Goal: Task Accomplishment & Management: Use online tool/utility

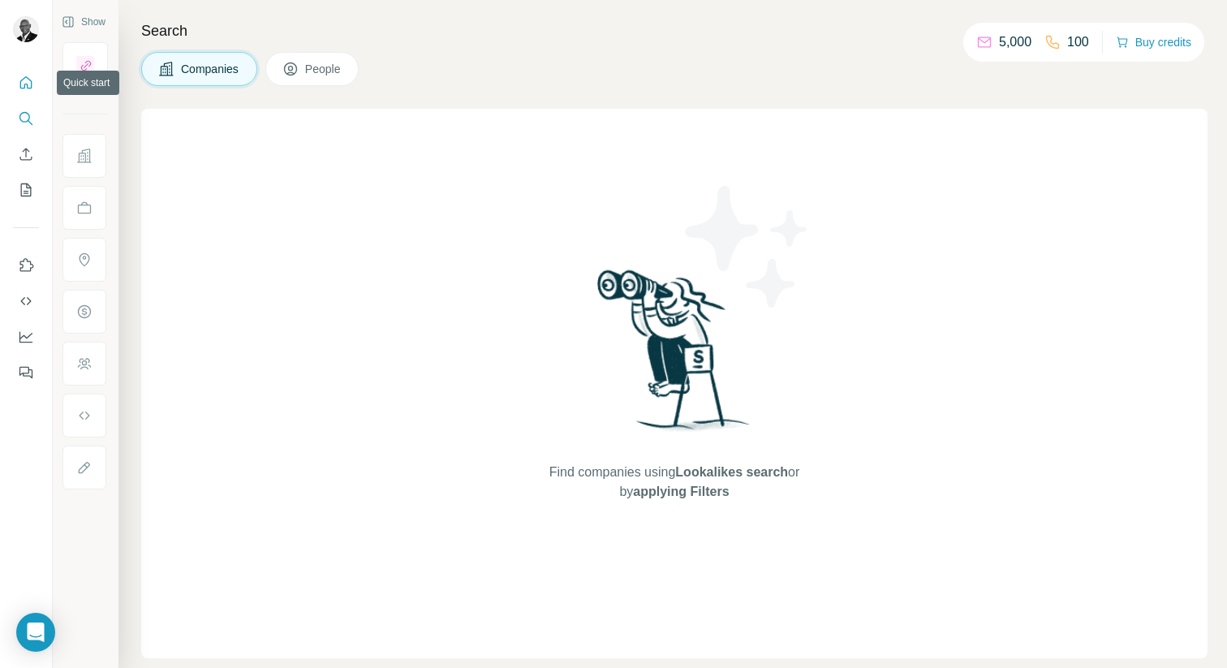
click at [25, 83] on icon "Quick start" at bounding box center [26, 83] width 16 height 16
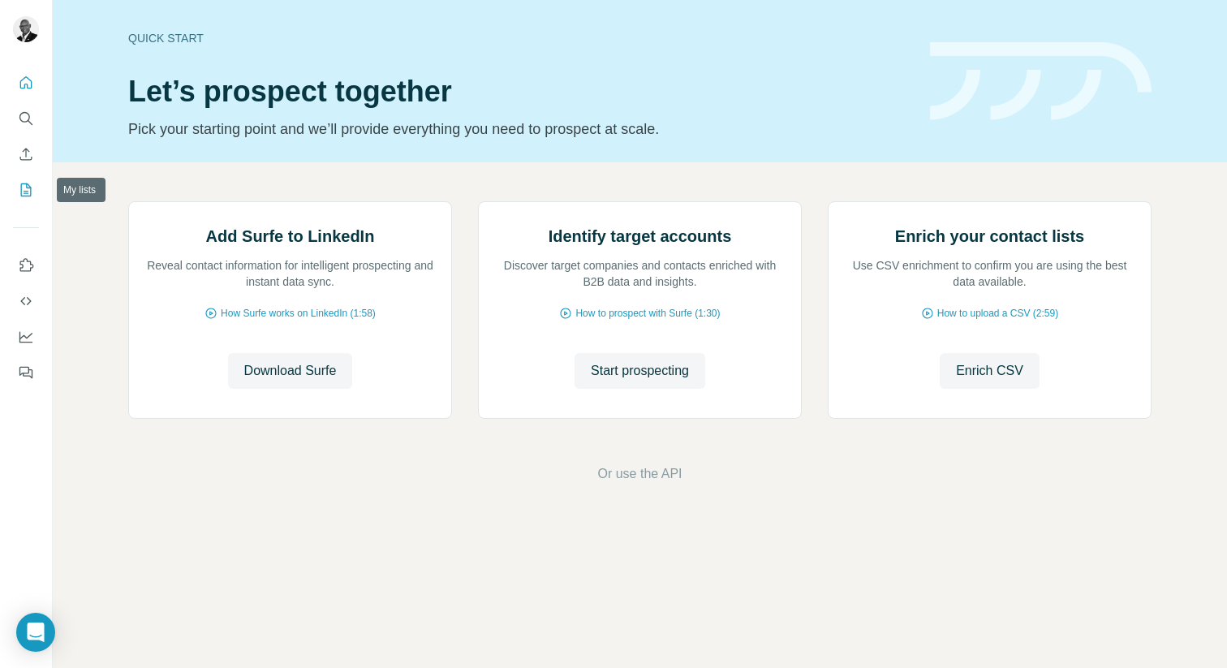
click at [28, 195] on icon "My lists" at bounding box center [26, 190] width 16 height 16
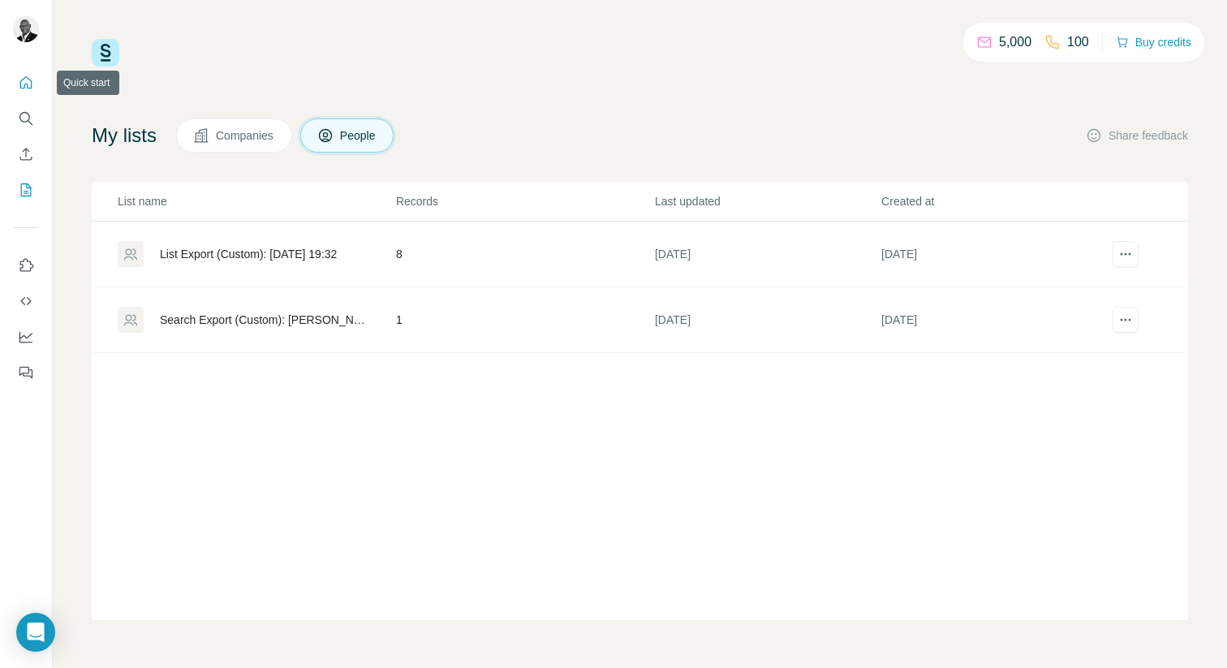
click at [21, 76] on icon "Quick start" at bounding box center [26, 83] width 16 height 16
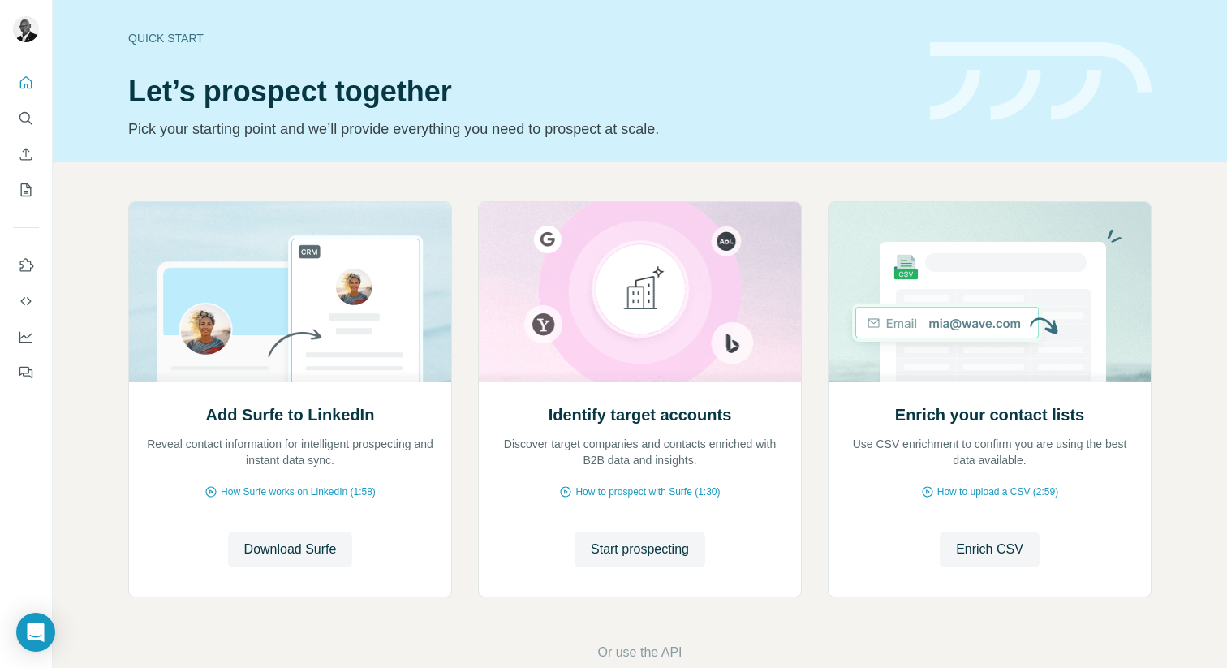
click at [170, 34] on div "Quick start" at bounding box center [519, 38] width 782 height 16
click at [303, 545] on span "Download Surfe" at bounding box center [290, 549] width 93 height 19
click at [663, 554] on span "Start prospecting" at bounding box center [640, 549] width 98 height 19
click at [26, 265] on icon "Use Surfe on LinkedIn" at bounding box center [26, 265] width 16 height 16
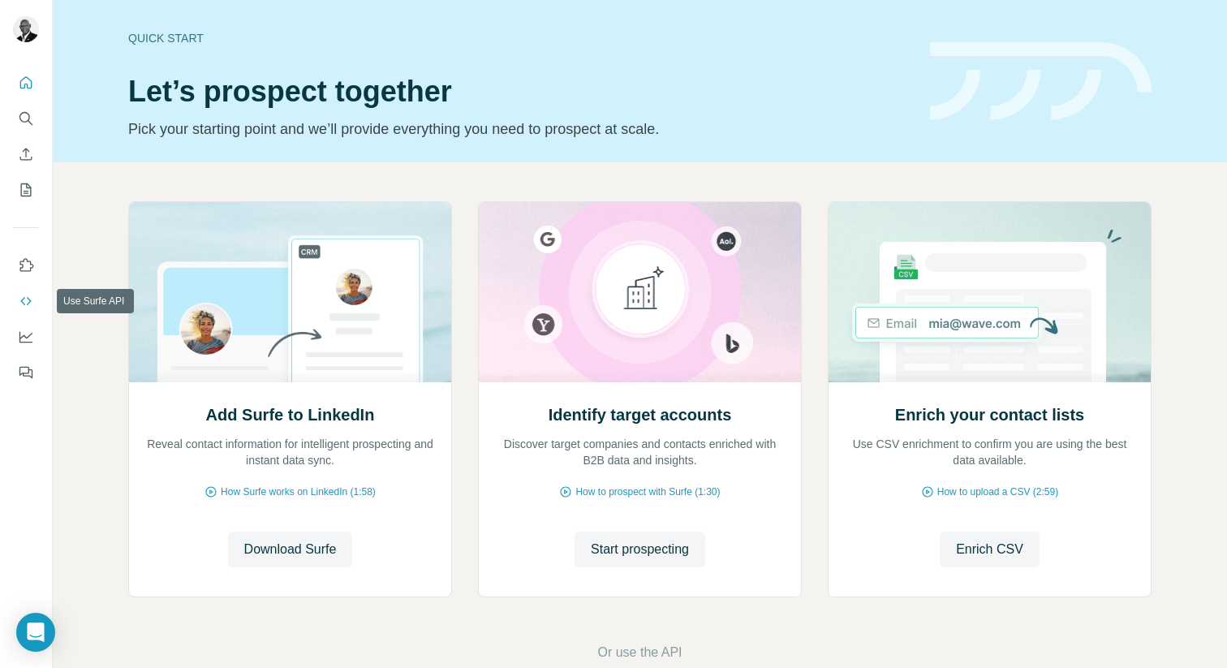
click at [26, 303] on icon "Use Surfe API" at bounding box center [26, 301] width 16 height 16
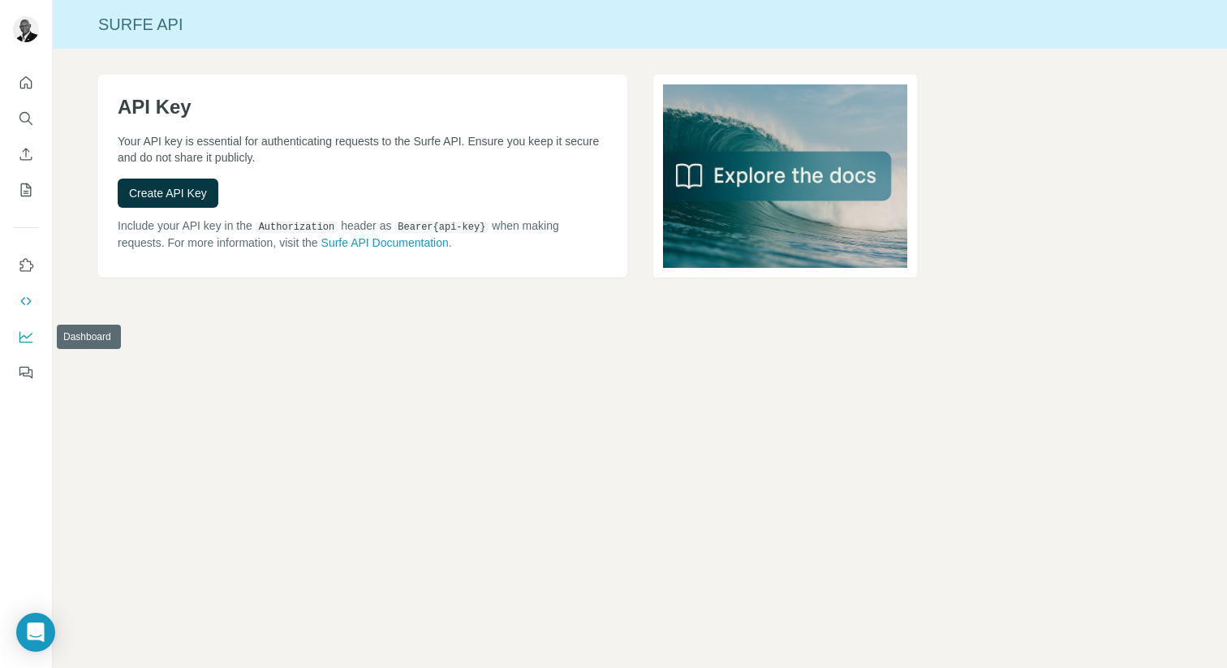
click at [24, 336] on icon "Dashboard" at bounding box center [26, 337] width 16 height 16
